Goal: Find specific page/section: Find specific page/section

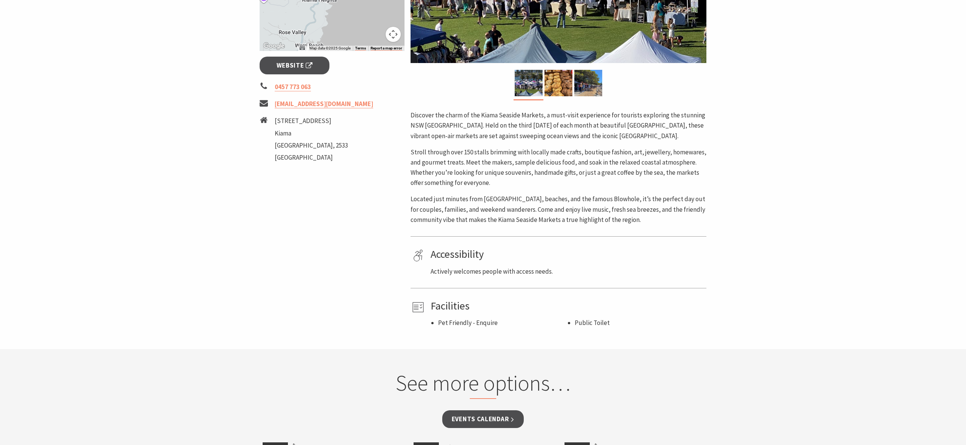
scroll to position [273, 0]
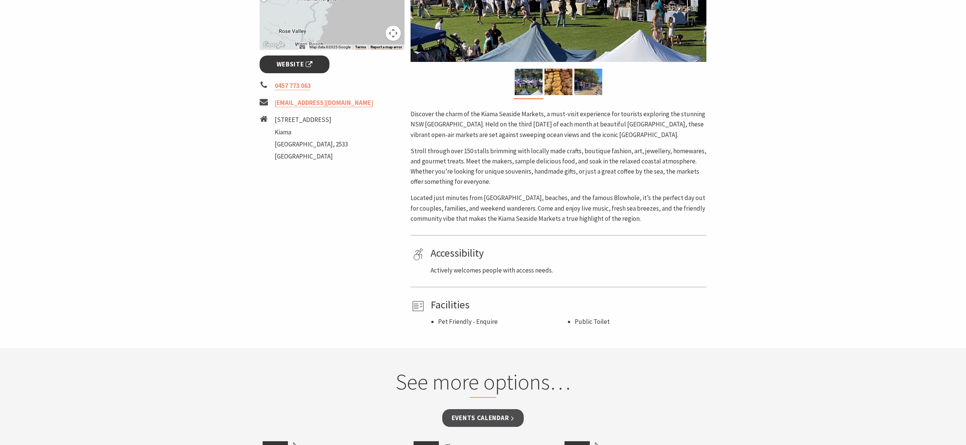
click at [283, 64] on span "Website" at bounding box center [294, 64] width 36 height 10
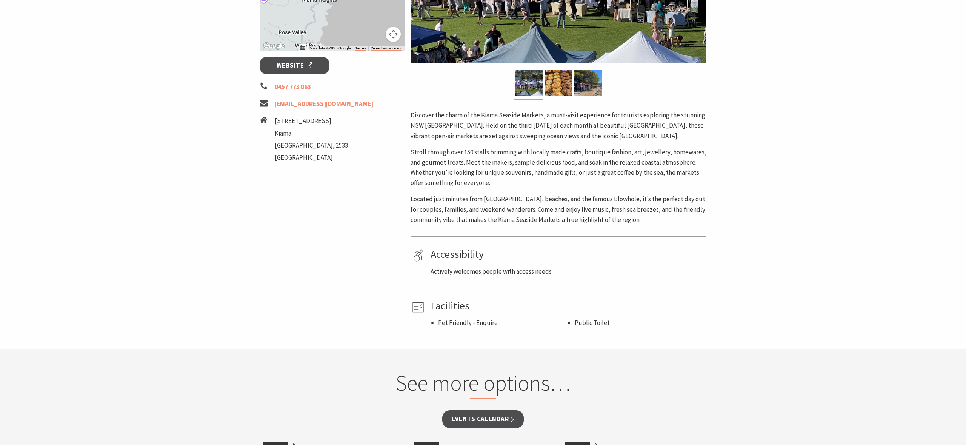
scroll to position [271, 0]
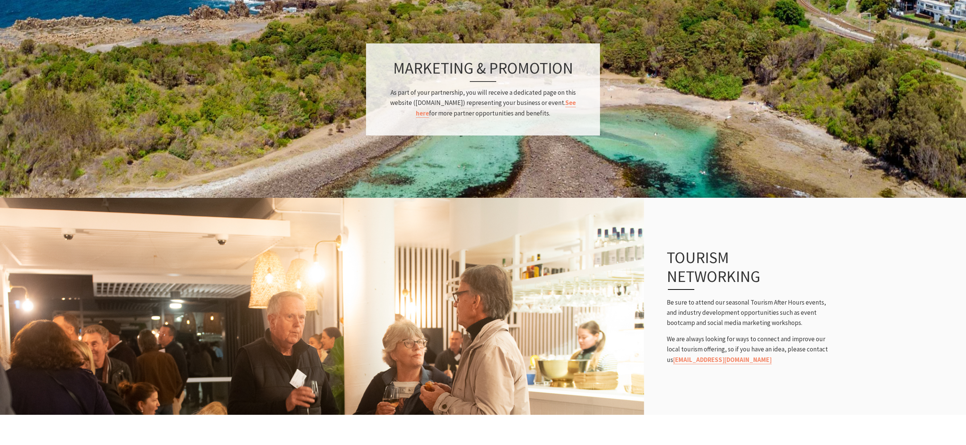
scroll to position [1103, 0]
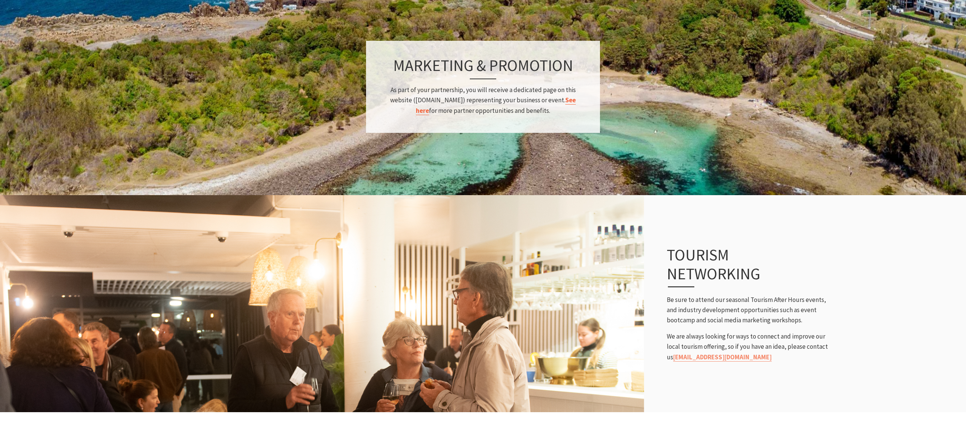
click at [561, 96] on link "See here" at bounding box center [496, 105] width 160 height 19
